Goal: Find specific page/section

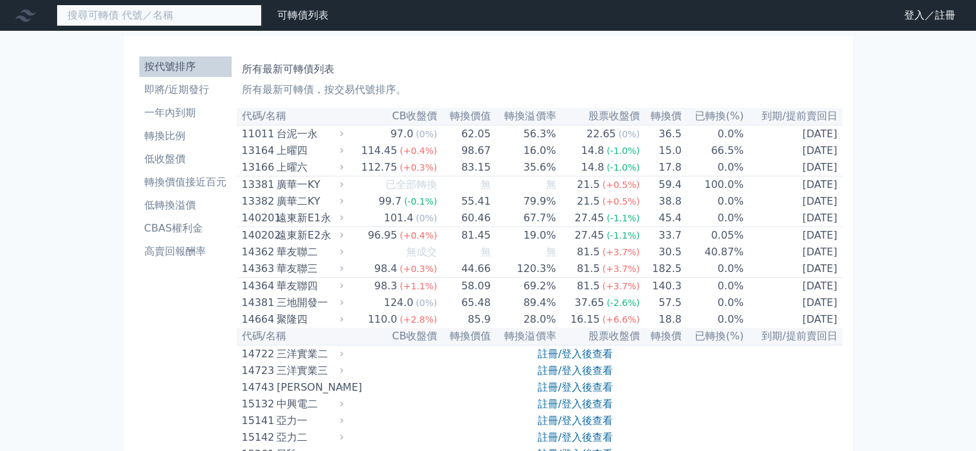
click at [185, 15] on input at bounding box center [158, 15] width 205 height 22
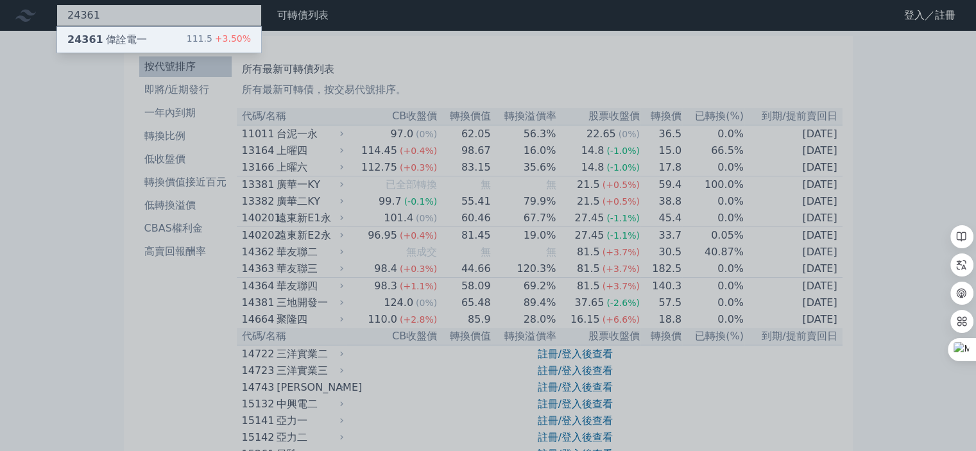
type input "24361"
click at [159, 37] on div "24361 偉詮電一 111.5 +3.50%" at bounding box center [159, 40] width 204 height 26
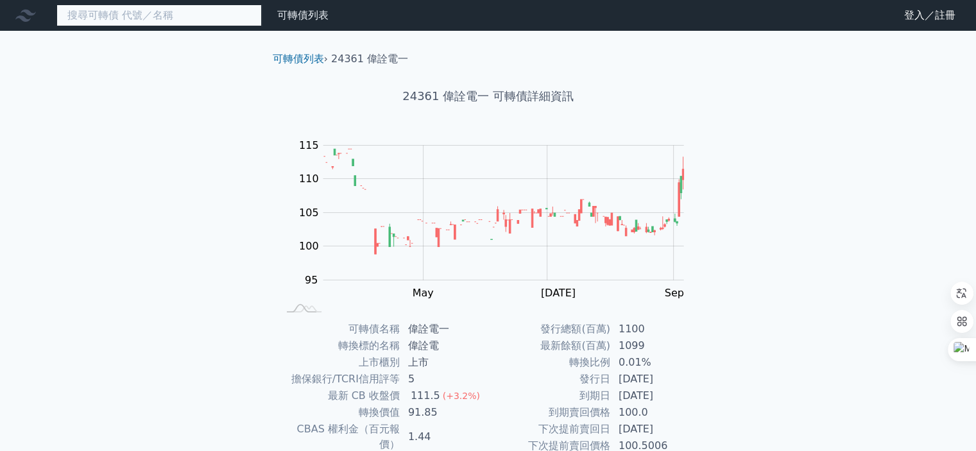
click at [195, 11] on input at bounding box center [158, 15] width 205 height 22
type input "44421"
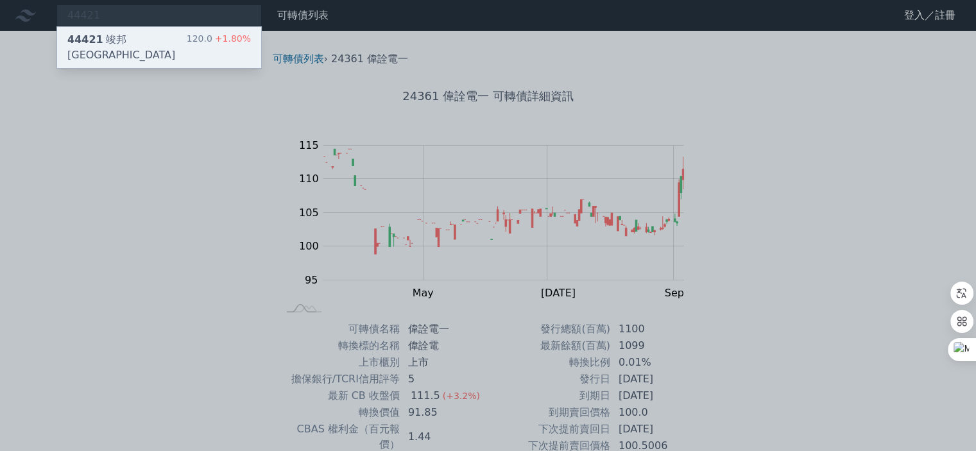
click at [162, 43] on div "44421 竣邦一KY 120.0 +1.80%" at bounding box center [159, 47] width 204 height 41
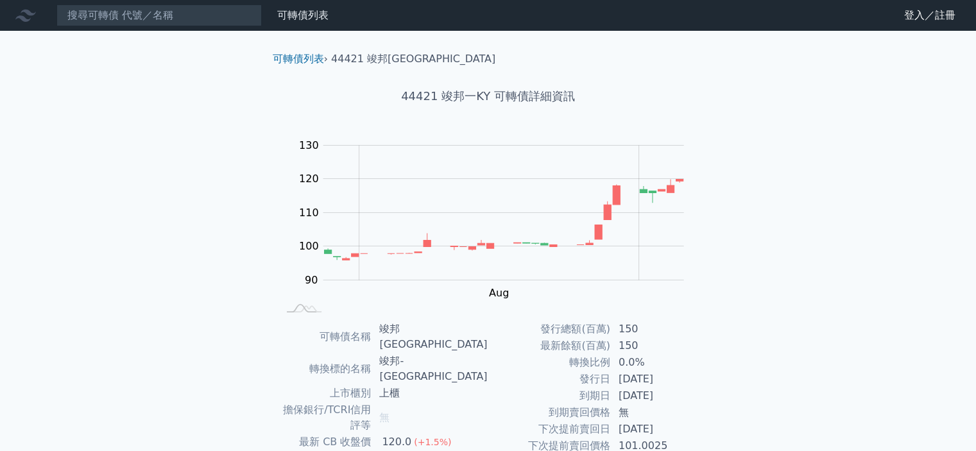
scroll to position [143, 0]
